Goal: Information Seeking & Learning: Learn about a topic

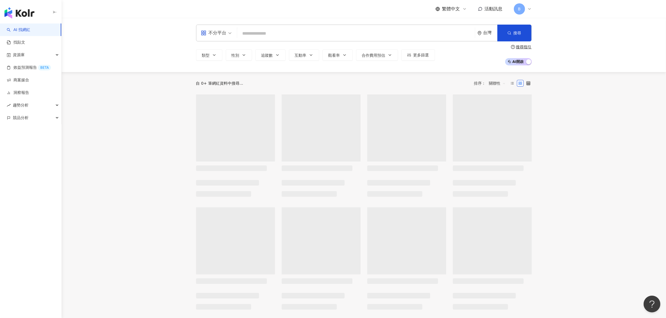
click at [280, 34] on input "search" at bounding box center [355, 33] width 233 height 11
paste input "*******"
type input "*******"
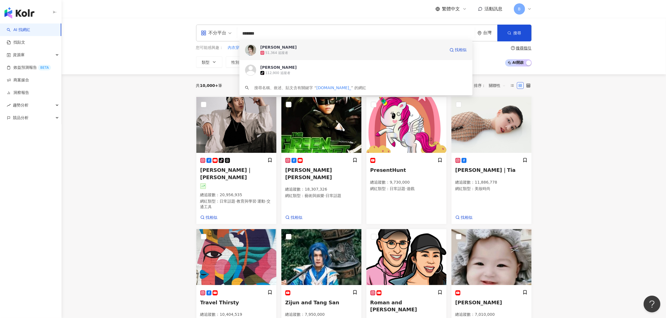
click at [287, 51] on div "51,364 追蹤者" at bounding box center [352, 53] width 185 height 6
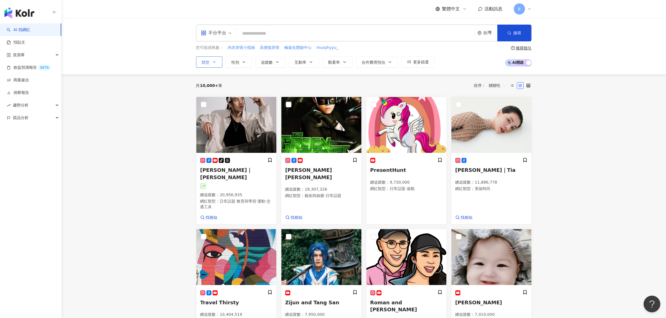
click at [214, 62] on icon "button" at bounding box center [214, 62] width 4 height 4
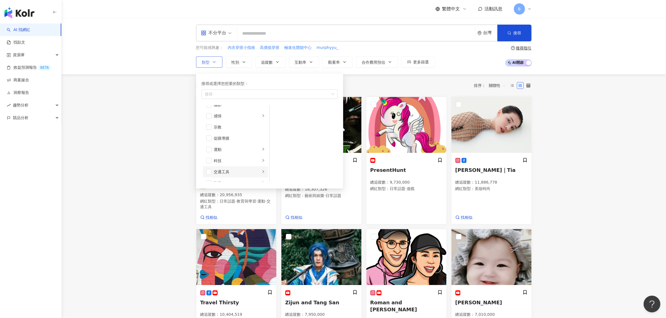
scroll to position [194, 0]
click at [209, 166] on span "button" at bounding box center [209, 165] width 6 height 6
click at [241, 65] on button "性別" at bounding box center [239, 61] width 26 height 11
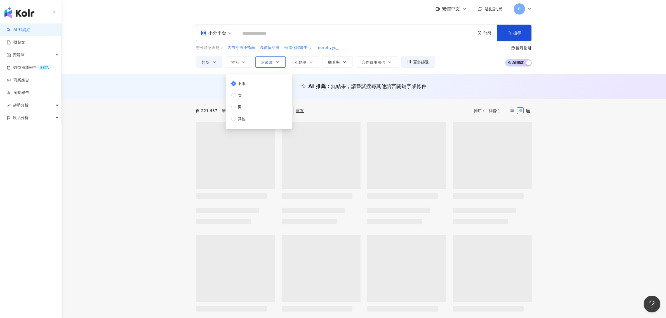
click at [271, 64] on span "追蹤數" at bounding box center [267, 62] width 12 height 4
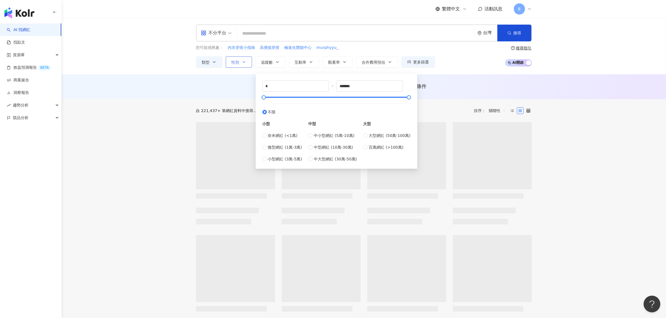
click at [243, 64] on icon "button" at bounding box center [244, 62] width 4 height 4
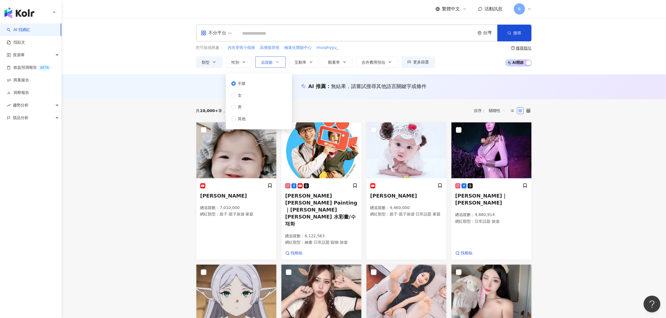
click at [266, 60] on span "追蹤數" at bounding box center [267, 62] width 12 height 4
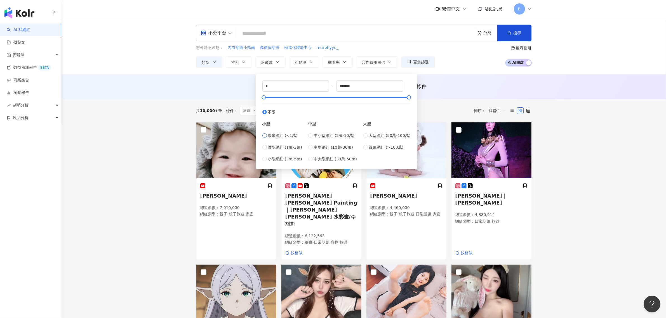
click at [271, 135] on span "奈米網紅 (<1萬)" at bounding box center [283, 136] width 30 height 6
type input "****"
click at [314, 62] on button "互動率" at bounding box center [304, 61] width 30 height 11
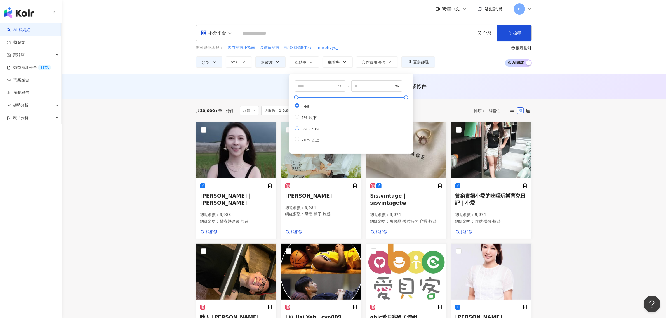
click at [317, 131] on span "5%~20%" at bounding box center [310, 129] width 23 height 4
type input "*"
type input "**"
click at [596, 114] on main "不分平台 台灣 搜尋 58638c9f-2bd0-4243-ae0f-d0ff39faa0f7 艾許 51,364 追蹤者 Ash Syah tiktok-i…" at bounding box center [364, 282] width 604 height 528
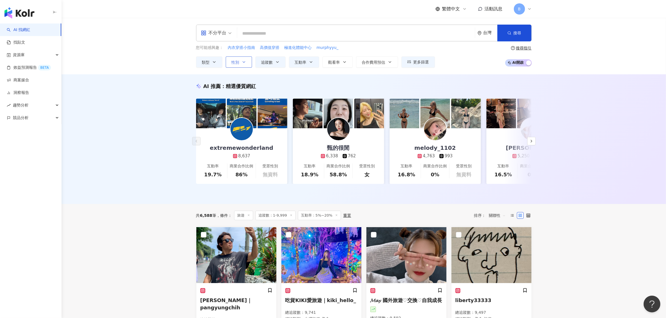
click at [236, 61] on span "性別" at bounding box center [236, 62] width 8 height 4
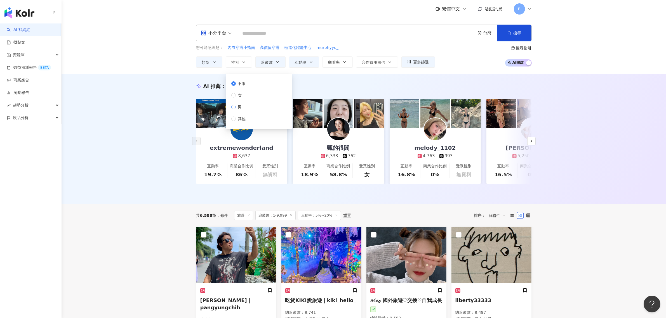
click at [240, 105] on span "男" at bounding box center [240, 107] width 8 height 6
click at [238, 96] on span "女" at bounding box center [240, 95] width 8 height 6
click at [588, 164] on div "AI 推薦 ： 精選優質網紅 extremewonderland 8,637 互動率 19.7% 商業合作比例 86% 受眾性別 無資料 甄的很閒 6,338…" at bounding box center [364, 139] width 604 height 130
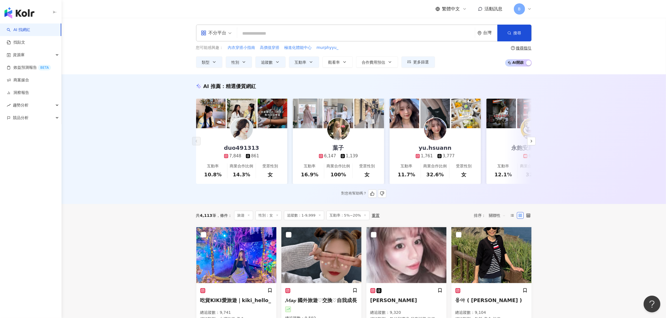
drag, startPoint x: 338, startPoint y: 126, endPoint x: 334, endPoint y: 125, distance: 3.5
click at [334, 125] on img at bounding box center [338, 129] width 22 height 22
click at [530, 143] on icon "button" at bounding box center [531, 141] width 4 height 4
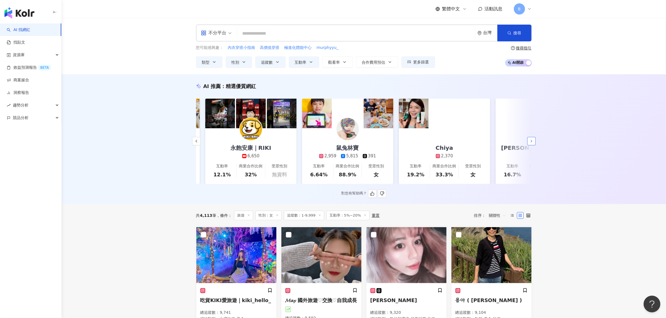
scroll to position [0, 290]
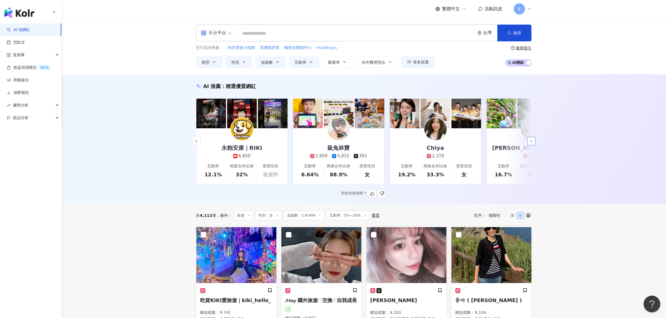
click at [530, 143] on icon "button" at bounding box center [531, 141] width 4 height 4
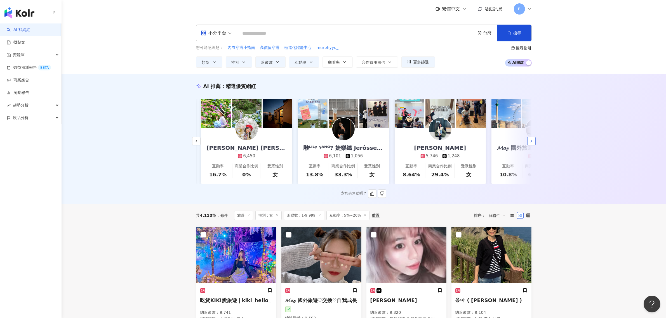
scroll to position [0, 580]
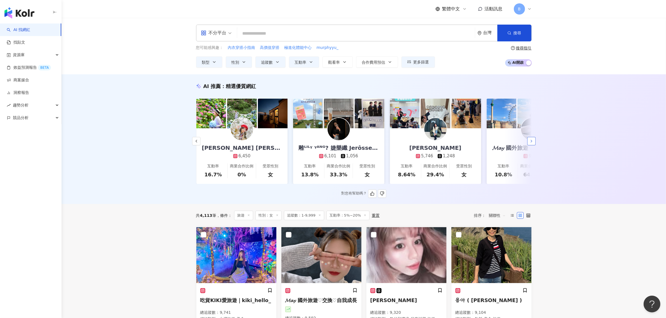
click at [530, 143] on icon "button" at bounding box center [531, 141] width 4 height 4
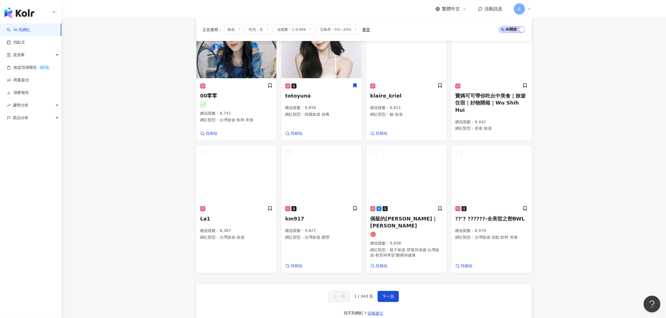
scroll to position [409, 0]
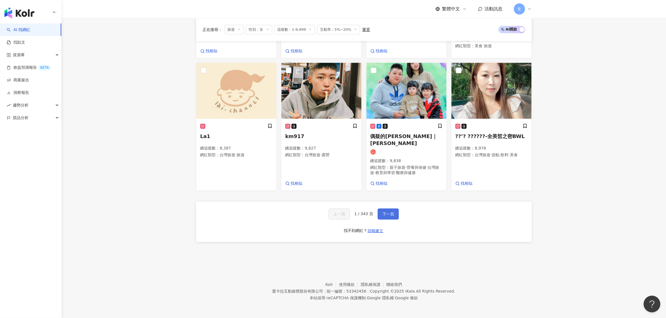
click at [393, 213] on button "下一頁" at bounding box center [387, 214] width 21 height 11
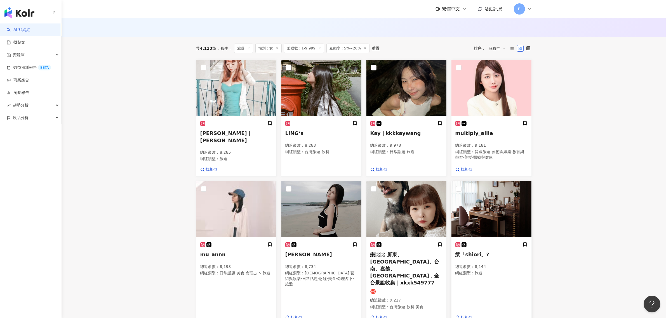
scroll to position [166, 0]
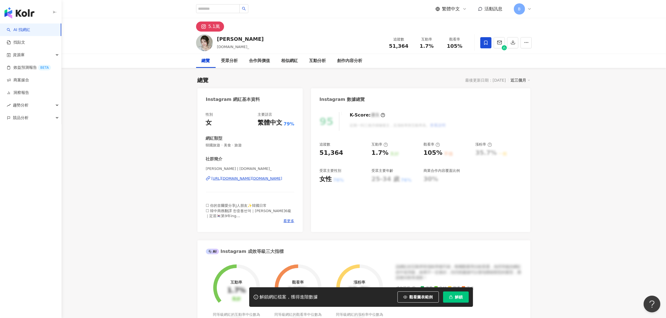
click at [462, 297] on span "解鎖" at bounding box center [459, 297] width 8 height 4
click at [483, 46] on span at bounding box center [485, 42] width 11 height 11
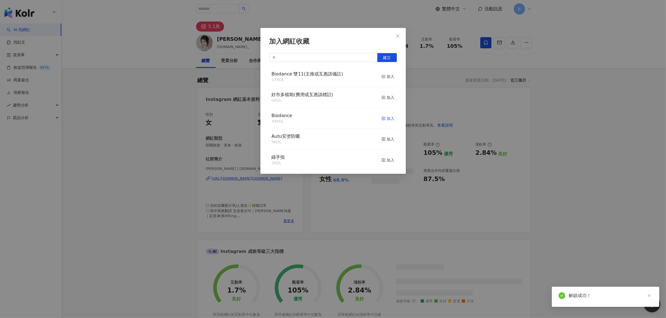
click at [384, 117] on div "加入" at bounding box center [387, 118] width 13 height 6
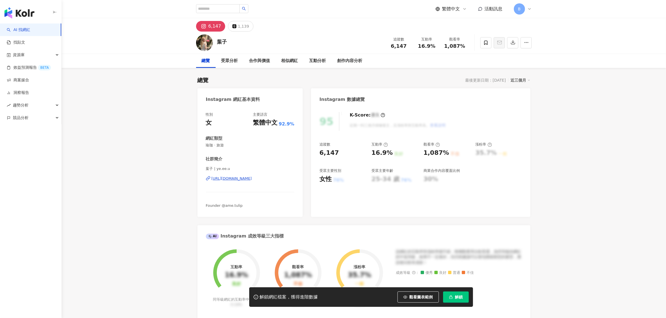
click at [240, 180] on div "https://www.instagram.com/ye.ee.u/" at bounding box center [231, 178] width 41 height 5
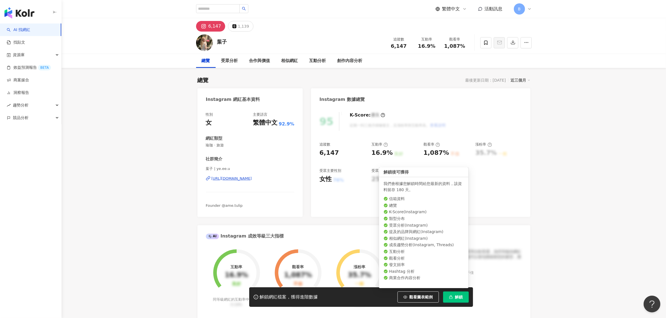
click at [452, 300] on button "解鎖" at bounding box center [456, 297] width 26 height 11
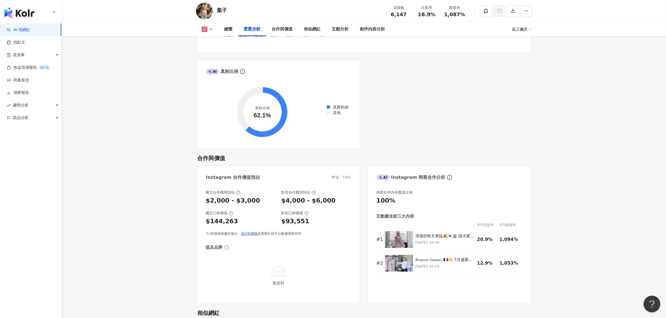
scroll to position [629, 0]
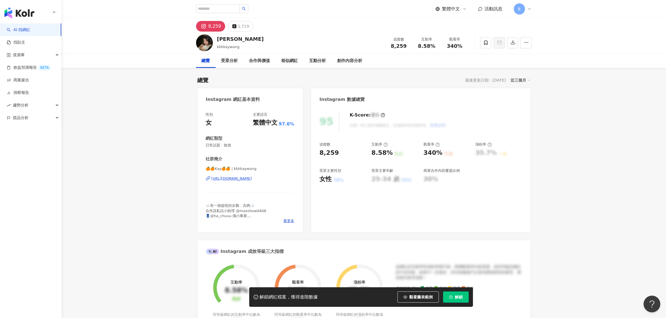
click at [252, 177] on div "[URL][DOMAIN_NAME]" at bounding box center [231, 178] width 41 height 5
